Goal: Find specific page/section: Find specific page/section

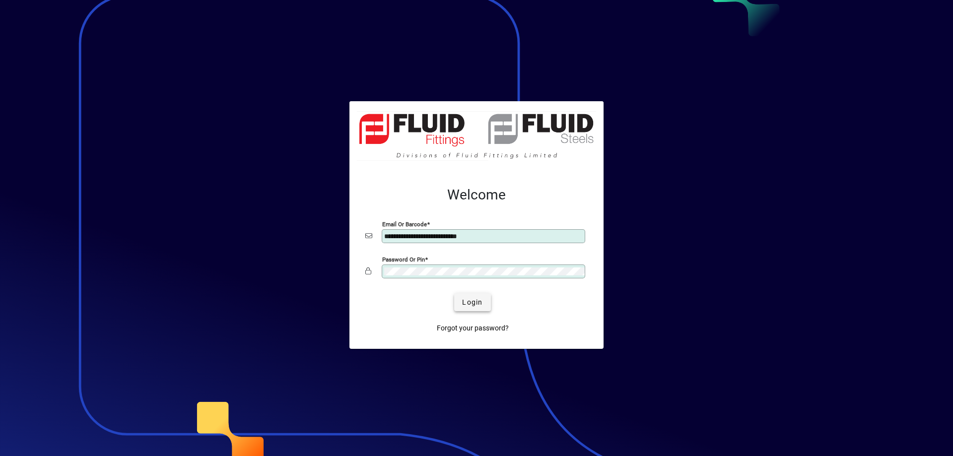
type input "**********"
click at [471, 307] on span "Login" at bounding box center [472, 302] width 20 height 10
